Goal: Transaction & Acquisition: Download file/media

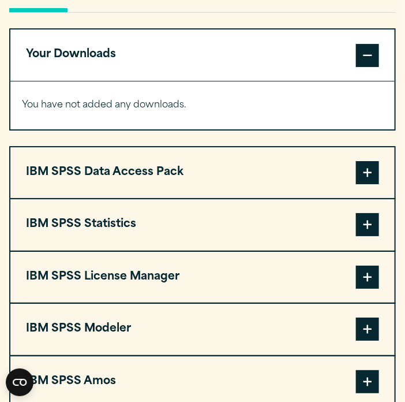
scroll to position [915, 0]
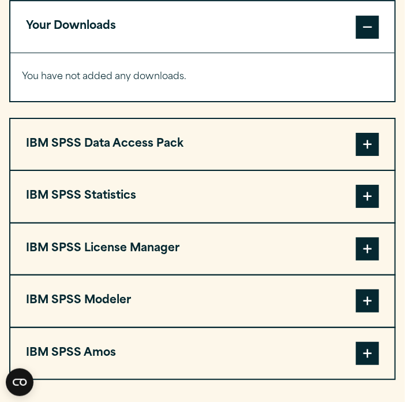
click at [234, 200] on button "IBM SPSS Statistics" at bounding box center [202, 196] width 385 height 51
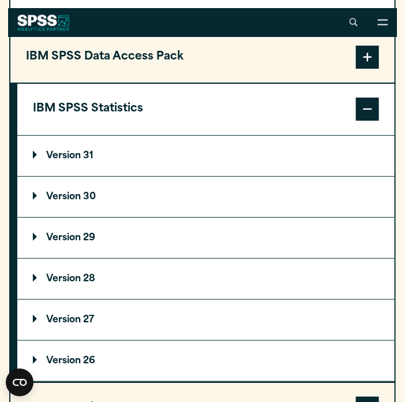
scroll to position [975, 0]
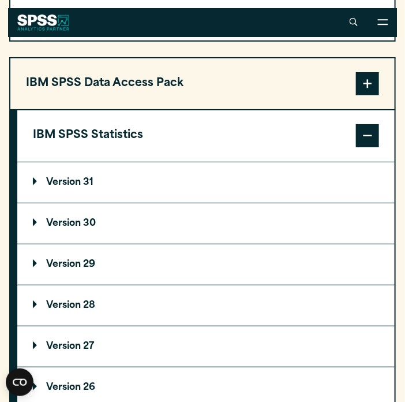
click at [63, 186] on p "Version 31" at bounding box center [63, 182] width 61 height 9
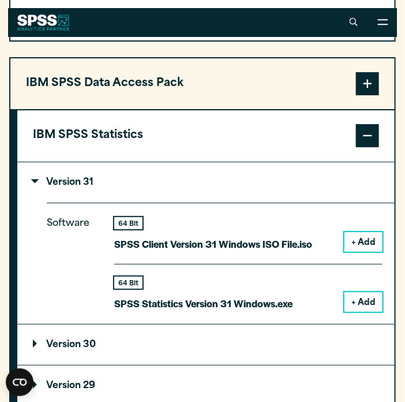
click at [359, 303] on button "+ Add" at bounding box center [364, 302] width 38 height 20
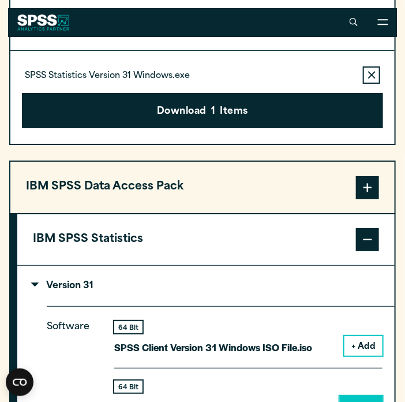
scroll to position [777, 0]
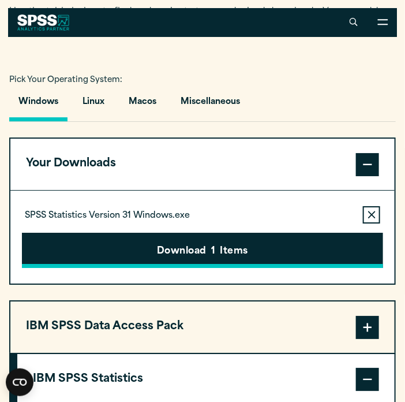
click at [255, 239] on button "Download 1 Items" at bounding box center [203, 251] width 362 height 36
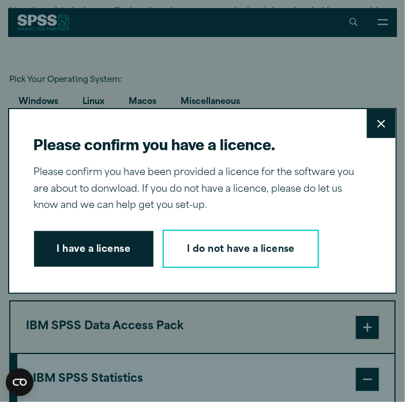
scroll to position [0, 0]
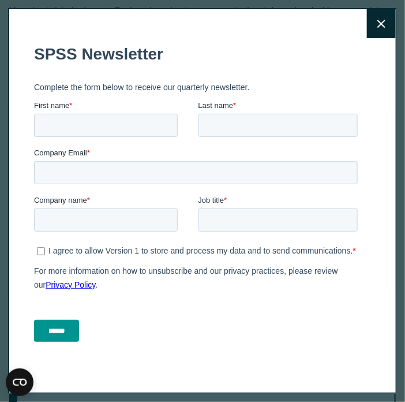
click at [379, 22] on icon at bounding box center [382, 24] width 8 height 9
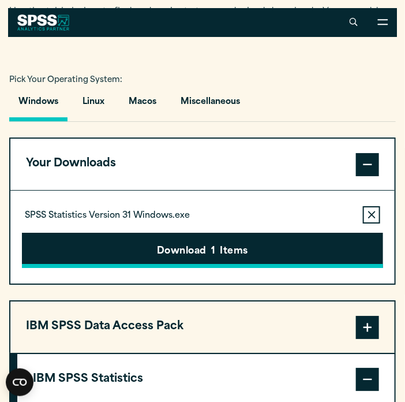
click at [181, 248] on button "Download 1 Items" at bounding box center [203, 251] width 362 height 36
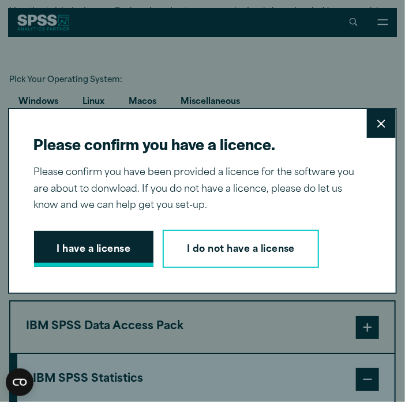
click at [130, 253] on button "I have a license" at bounding box center [94, 249] width 120 height 36
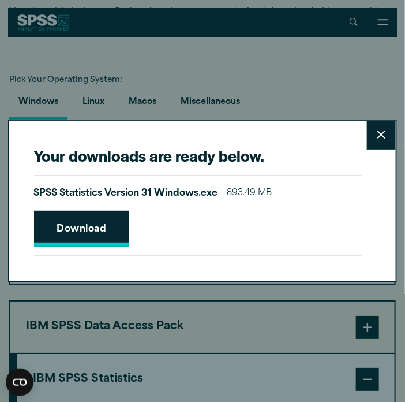
click at [110, 226] on link "Download" at bounding box center [82, 229] width 96 height 36
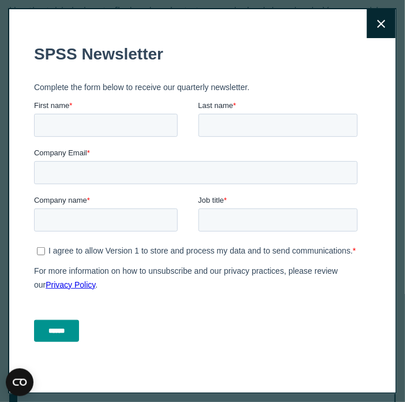
click at [388, 22] on button "Close" at bounding box center [381, 23] width 29 height 29
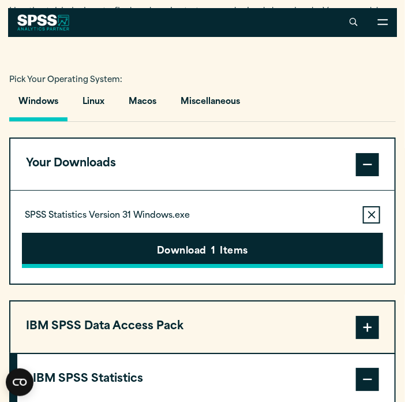
click at [137, 253] on button "Download 1 Items" at bounding box center [203, 251] width 362 height 36
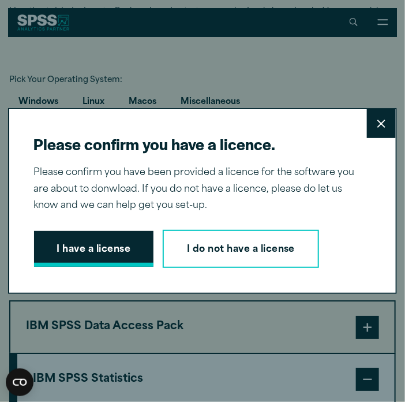
click at [77, 245] on button "I have a license" at bounding box center [94, 249] width 120 height 36
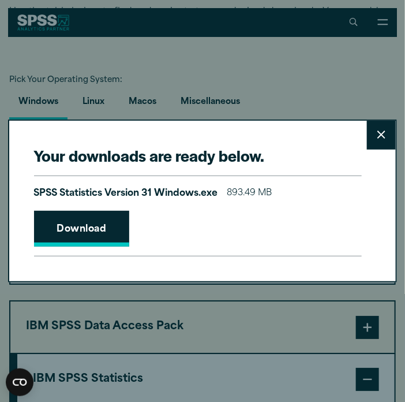
click at [115, 239] on link "Download" at bounding box center [82, 229] width 96 height 36
click at [373, 139] on button "Close" at bounding box center [381, 135] width 29 height 29
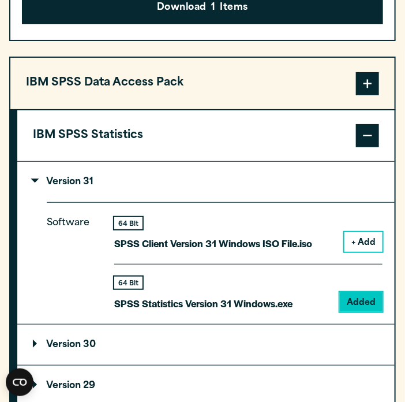
scroll to position [1204, 0]
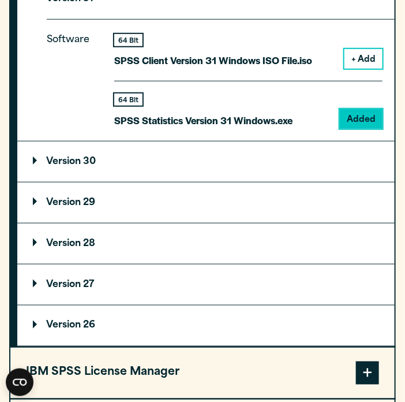
click at [146, 210] on summary "Version 29" at bounding box center [206, 202] width 378 height 40
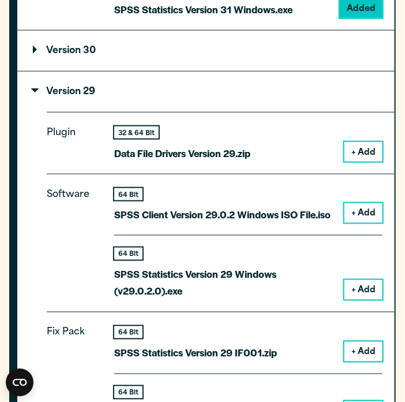
scroll to position [1326, 0]
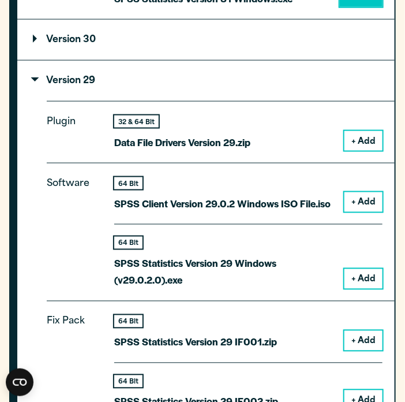
click at [357, 274] on button "+ Add" at bounding box center [364, 279] width 38 height 20
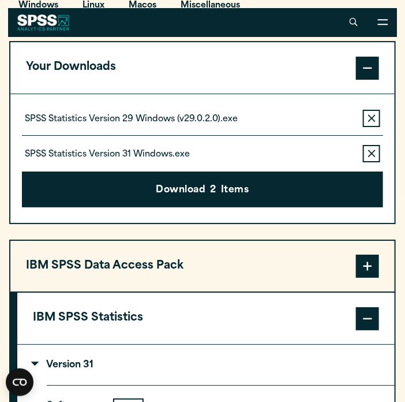
scroll to position [873, 0]
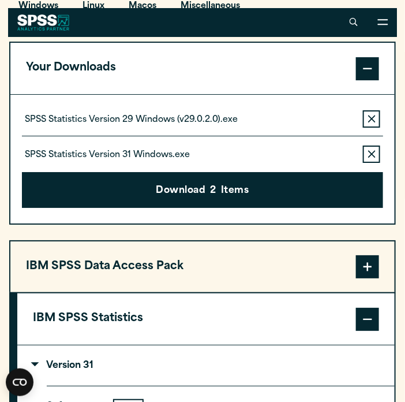
click at [380, 156] on button "Remove this item from your software download list" at bounding box center [371, 154] width 17 height 17
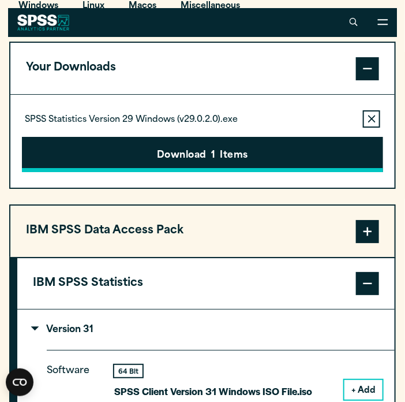
click at [292, 154] on button "Download 1 Items" at bounding box center [203, 155] width 362 height 36
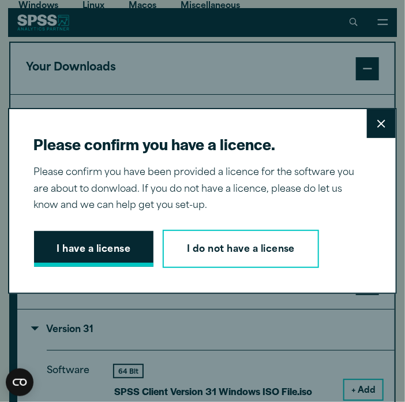
click at [116, 239] on button "I have a license" at bounding box center [94, 249] width 120 height 36
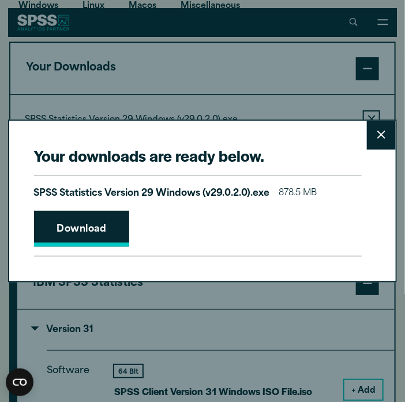
click at [80, 227] on link "Download" at bounding box center [82, 229] width 96 height 36
click at [375, 142] on button "Close" at bounding box center [381, 135] width 29 height 29
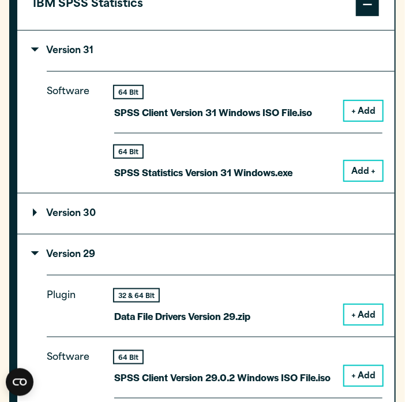
scroll to position [1178, 0]
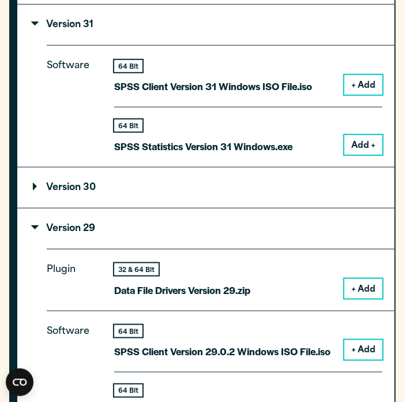
click at [187, 199] on summary "Version 30" at bounding box center [206, 187] width 378 height 40
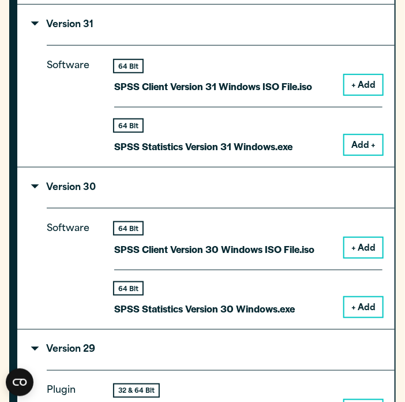
click at [355, 304] on button "+ Add" at bounding box center [364, 307] width 38 height 20
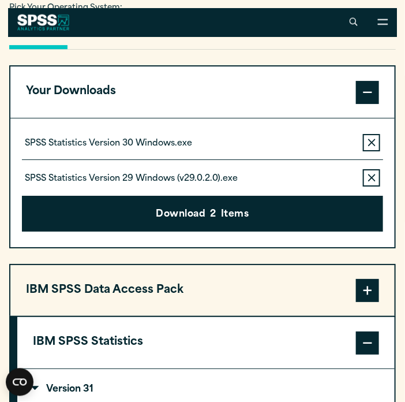
scroll to position [848, 0]
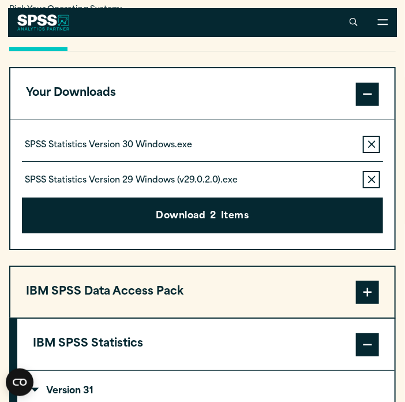
click at [371, 184] on button "Remove this item from your software download list" at bounding box center [371, 179] width 17 height 17
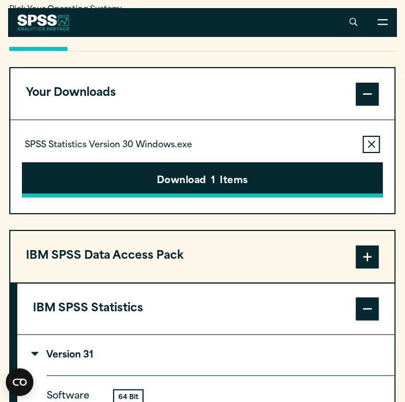
click at [252, 174] on button "Download 1 Items" at bounding box center [203, 180] width 362 height 36
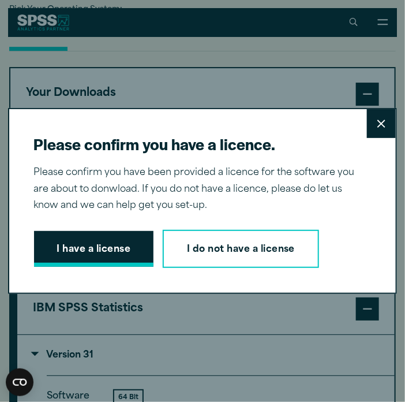
click at [128, 260] on button "I have a license" at bounding box center [94, 249] width 120 height 36
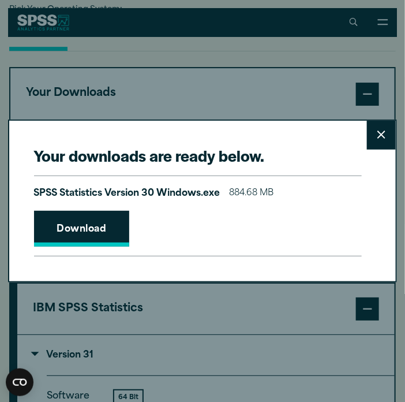
click at [91, 228] on link "Download" at bounding box center [82, 229] width 96 height 36
